Goal: Task Accomplishment & Management: Manage account settings

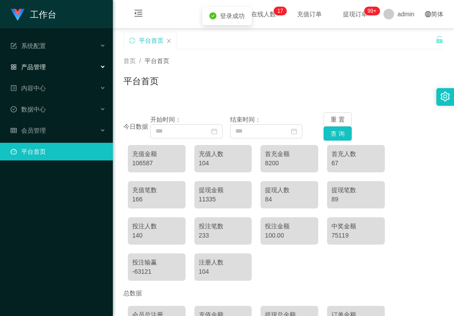
click at [41, 70] on span "产品管理" at bounding box center [28, 66] width 35 height 7
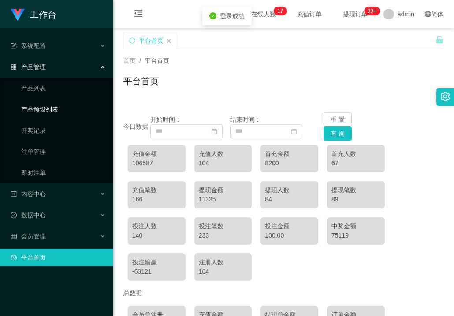
click at [51, 111] on link "产品预设列表" at bounding box center [63, 109] width 85 height 18
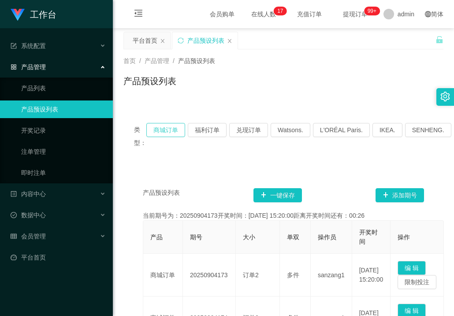
click at [162, 130] on button "商城订单" at bounding box center [165, 130] width 39 height 14
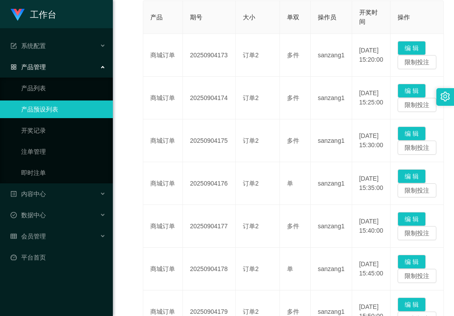
scroll to position [220, 0]
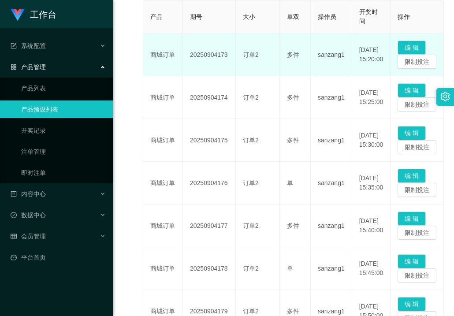
drag, startPoint x: 191, startPoint y: 55, endPoint x: 229, endPoint y: 56, distance: 38.8
click at [229, 56] on td "20250904173" at bounding box center [209, 54] width 53 height 43
copy td "20250904173"
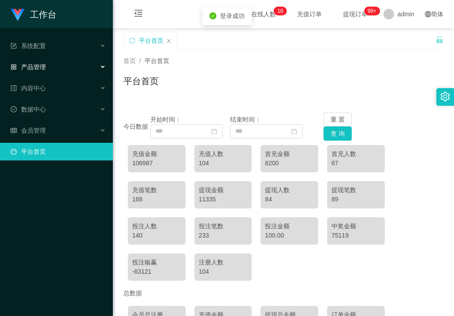
click at [41, 70] on span "产品管理" at bounding box center [28, 66] width 35 height 7
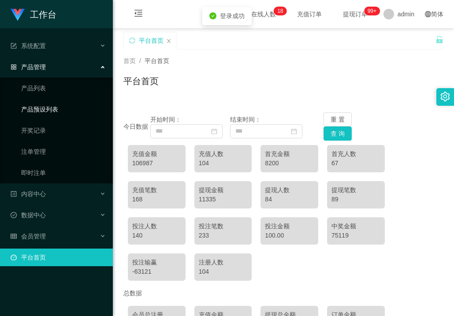
click at [53, 109] on link "产品预设列表" at bounding box center [63, 109] width 85 height 18
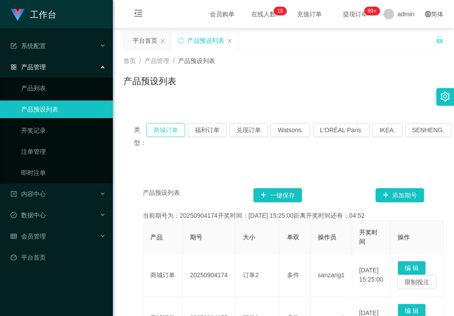
click at [167, 131] on button "商城订单" at bounding box center [165, 130] width 39 height 14
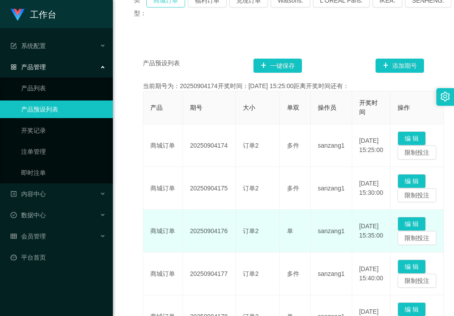
scroll to position [132, 0]
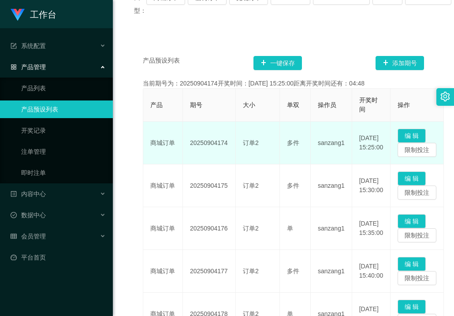
drag, startPoint x: 190, startPoint y: 144, endPoint x: 226, endPoint y: 143, distance: 35.7
click at [226, 143] on td "20250904174" at bounding box center [209, 143] width 53 height 43
copy td "20250904174"
